Goal: Task Accomplishment & Management: Manage account settings

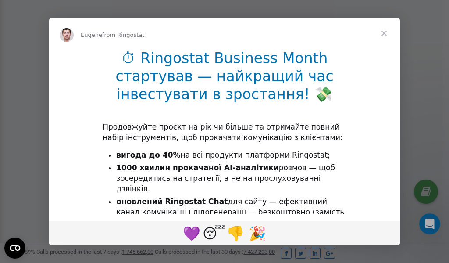
click at [385, 36] on span "Close" at bounding box center [385, 34] width 32 height 32
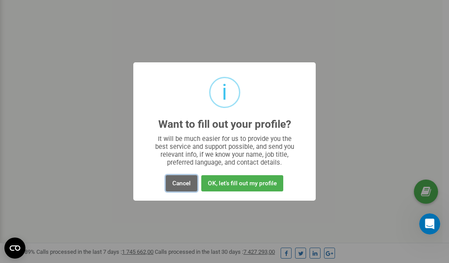
click at [180, 181] on button "Cancel" at bounding box center [182, 183] width 32 height 16
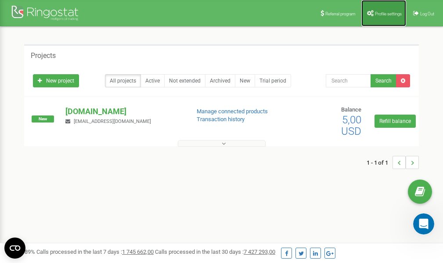
click at [378, 18] on link "Profile settings" at bounding box center [383, 13] width 45 height 26
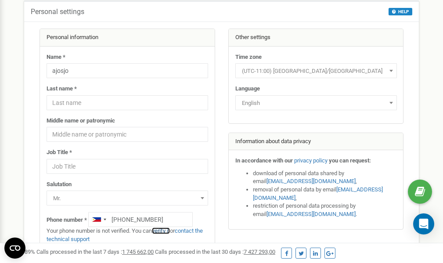
click at [165, 231] on link "verify it" at bounding box center [161, 230] width 18 height 7
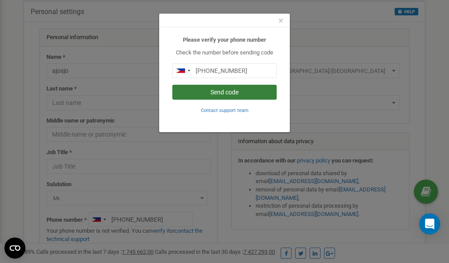
click at [224, 93] on button "Send code" at bounding box center [225, 92] width 104 height 15
